Goal: Information Seeking & Learning: Learn about a topic

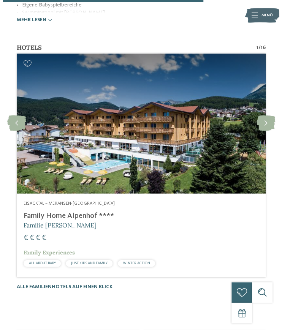
scroll to position [1146, 0]
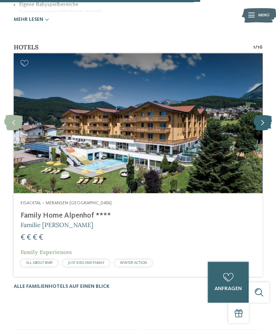
click at [267, 115] on icon at bounding box center [262, 123] width 19 height 16
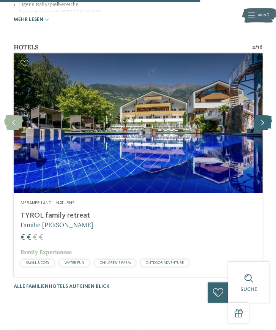
click at [267, 115] on icon at bounding box center [262, 123] width 19 height 16
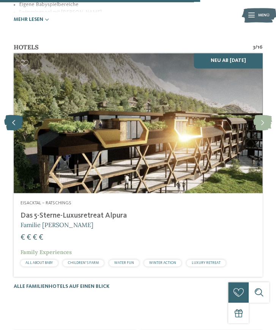
click at [16, 115] on icon at bounding box center [13, 123] width 19 height 16
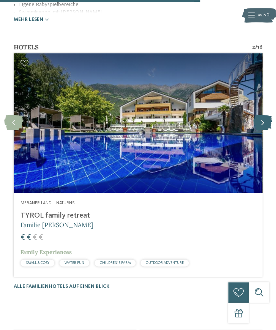
click at [259, 115] on icon at bounding box center [262, 123] width 19 height 16
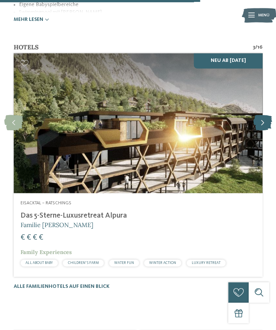
click at [259, 115] on icon at bounding box center [262, 123] width 19 height 16
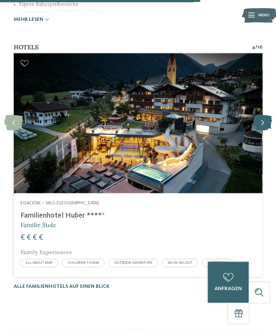
click at [259, 115] on icon at bounding box center [262, 123] width 19 height 16
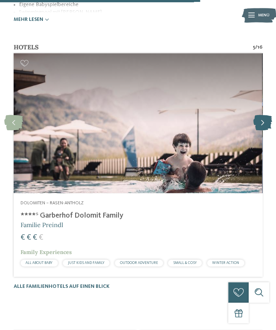
click at [262, 115] on icon at bounding box center [262, 123] width 19 height 16
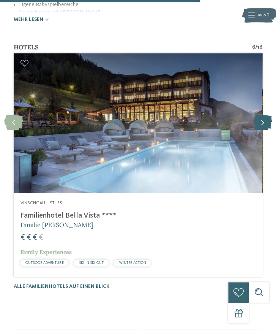
click at [262, 115] on icon at bounding box center [262, 123] width 19 height 16
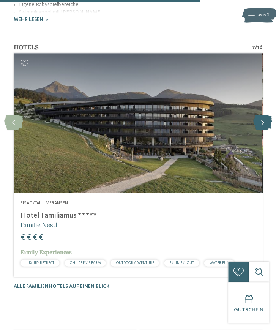
click at [262, 115] on icon at bounding box center [262, 123] width 19 height 16
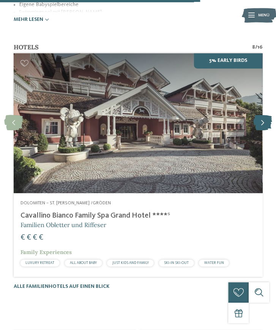
click at [262, 115] on icon at bounding box center [262, 123] width 19 height 16
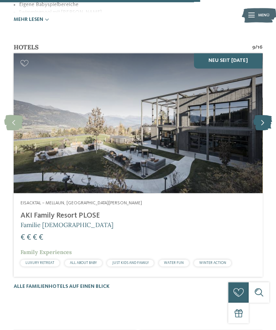
click at [262, 115] on icon at bounding box center [262, 123] width 19 height 16
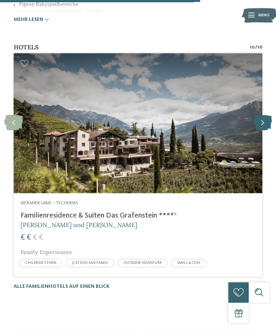
click at [264, 115] on icon at bounding box center [262, 123] width 19 height 16
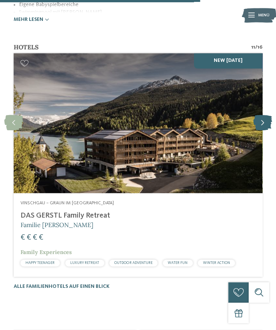
click at [264, 115] on icon at bounding box center [262, 123] width 19 height 16
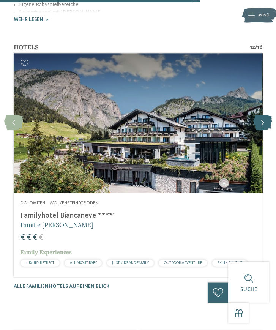
click at [264, 115] on icon at bounding box center [262, 123] width 19 height 16
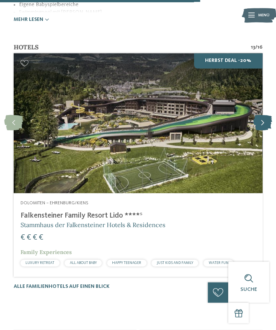
click at [264, 115] on icon at bounding box center [262, 123] width 19 height 16
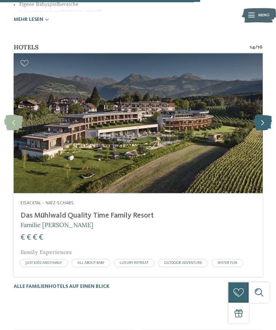
click at [264, 115] on icon at bounding box center [262, 123] width 19 height 16
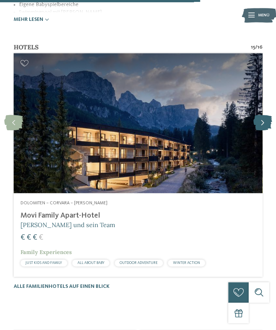
click at [264, 115] on icon at bounding box center [262, 123] width 19 height 16
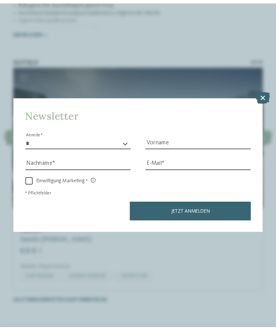
scroll to position [1147, 0]
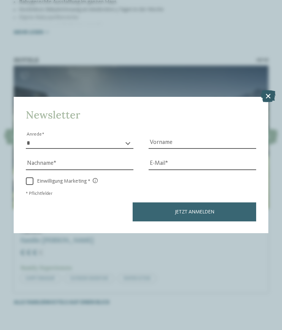
click at [265, 92] on icon at bounding box center [267, 96] width 15 height 12
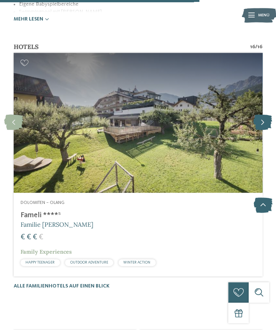
scroll to position [1143, 0]
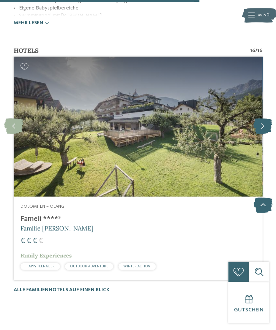
click at [260, 119] on icon at bounding box center [262, 127] width 19 height 16
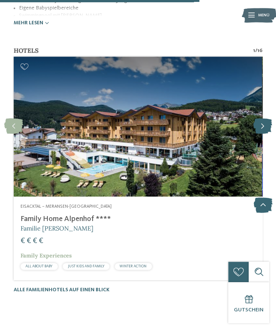
click at [260, 119] on icon at bounding box center [262, 127] width 19 height 16
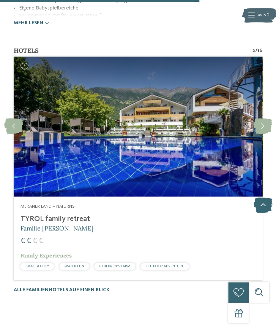
click at [166, 130] on div at bounding box center [138, 127] width 249 height 140
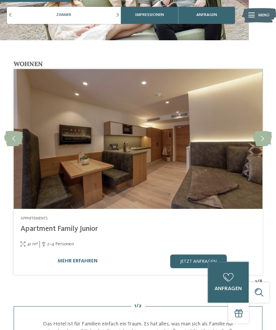
scroll to position [698, 0]
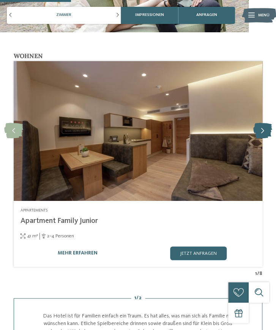
click at [262, 131] on icon at bounding box center [262, 131] width 19 height 16
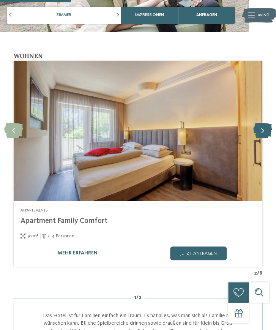
click at [262, 131] on icon at bounding box center [262, 131] width 19 height 16
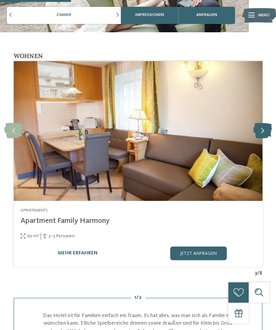
click at [262, 131] on icon at bounding box center [262, 131] width 19 height 16
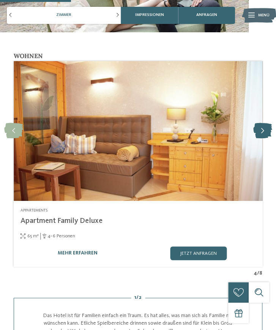
click at [262, 131] on icon at bounding box center [262, 131] width 19 height 16
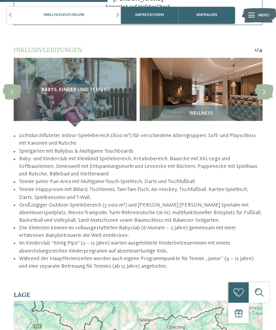
scroll to position [1053, 0]
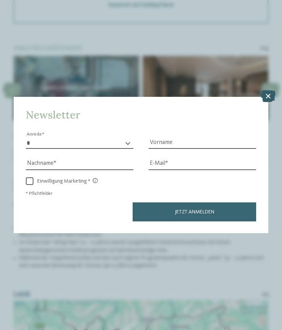
click at [268, 100] on icon at bounding box center [267, 96] width 15 height 12
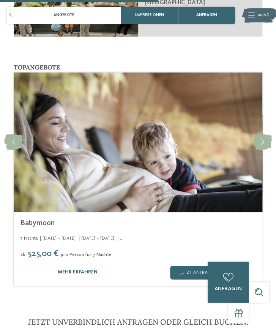
scroll to position [1553, 0]
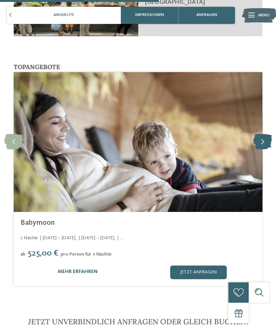
click at [266, 138] on icon at bounding box center [262, 142] width 19 height 16
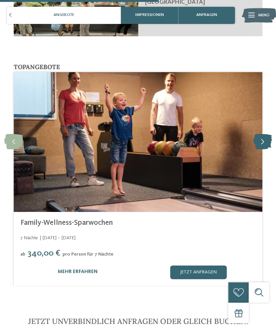
click at [266, 138] on icon at bounding box center [262, 142] width 19 height 16
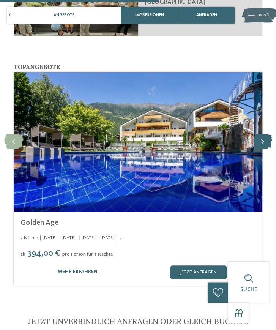
click at [266, 138] on icon at bounding box center [262, 142] width 19 height 16
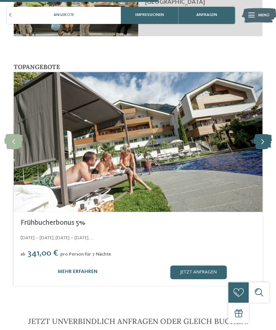
click at [266, 138] on icon at bounding box center [262, 142] width 19 height 16
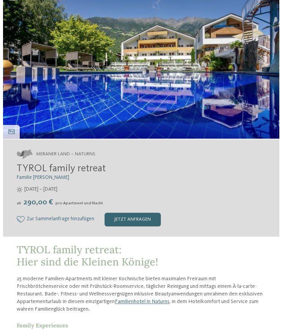
scroll to position [0, 0]
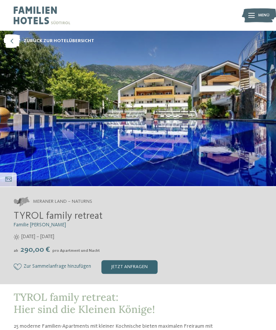
click at [256, 18] on img at bounding box center [259, 15] width 34 height 17
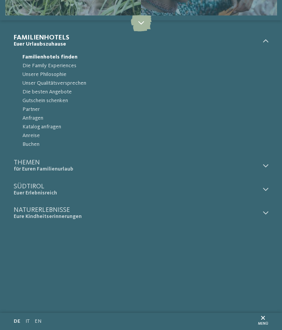
click at [149, 26] on icon at bounding box center [141, 22] width 21 height 17
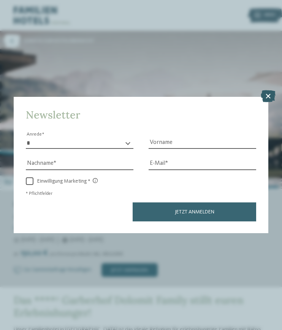
click at [268, 95] on icon at bounding box center [267, 96] width 15 height 12
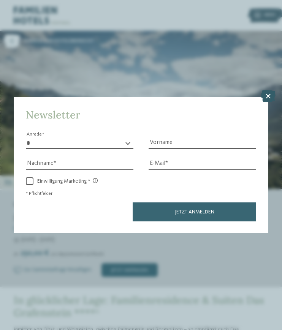
click at [271, 96] on icon at bounding box center [267, 96] width 15 height 12
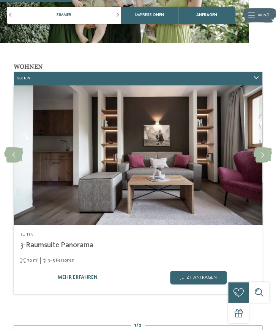
scroll to position [696, 0]
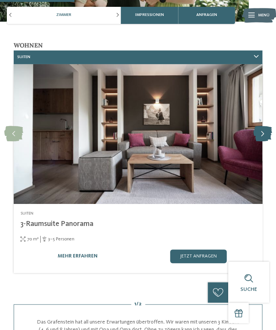
click at [264, 135] on icon at bounding box center [262, 134] width 19 height 16
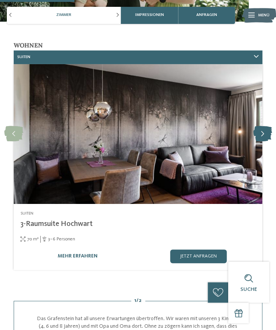
click at [264, 135] on icon at bounding box center [262, 134] width 19 height 16
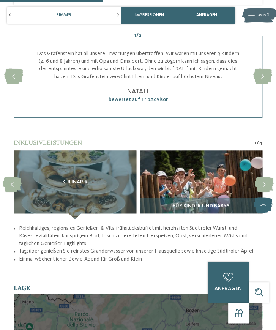
scroll to position [960, 0]
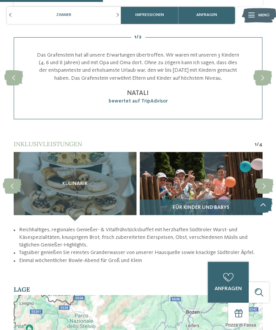
click at [201, 196] on img at bounding box center [201, 186] width 123 height 69
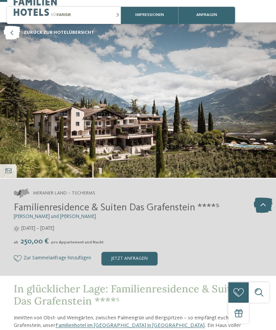
scroll to position [99, 0]
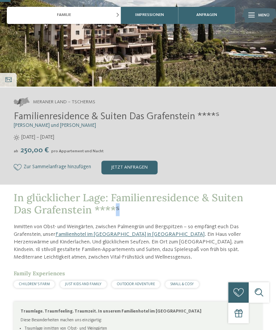
drag, startPoint x: 122, startPoint y: 216, endPoint x: 115, endPoint y: 216, distance: 6.5
click at [115, 216] on h1 "In glücklicher Lage: Familienresidence & Suiten Das Grafenstein ****ˢ" at bounding box center [138, 203] width 249 height 25
drag, startPoint x: 115, startPoint y: 216, endPoint x: 92, endPoint y: 209, distance: 24.1
click at [92, 209] on span "In glücklicher Lage: Familienresidence & Suiten Das Grafenstein ****ˢ" at bounding box center [129, 203] width 230 height 25
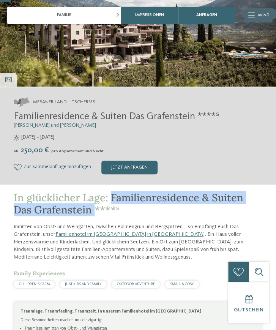
drag, startPoint x: 92, startPoint y: 209, endPoint x: 115, endPoint y: 195, distance: 27.2
click at [115, 195] on span "In glücklicher Lage: Familienresidence & Suiten Das Grafenstein ****ˢ" at bounding box center [129, 203] width 230 height 25
copy span "Familienresidence & Suiten Das Grafenstein"
